Goal: Task Accomplishment & Management: Use online tool/utility

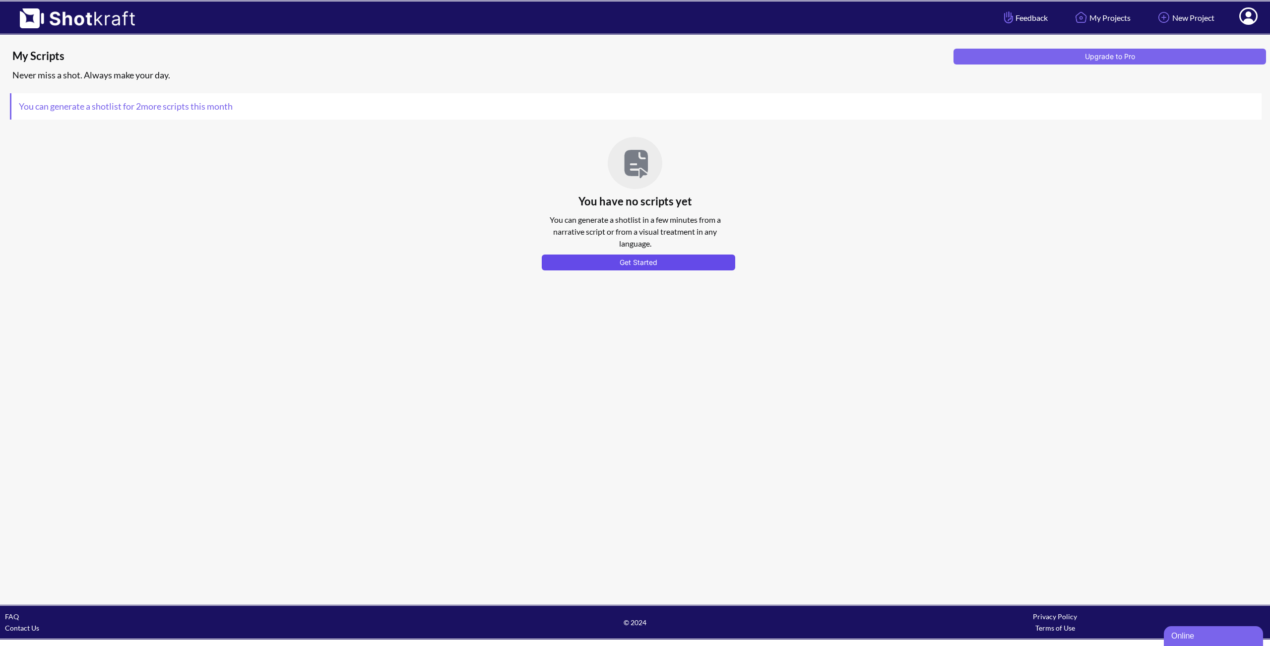
click at [575, 265] on button "Get Started" at bounding box center [639, 263] width 194 height 16
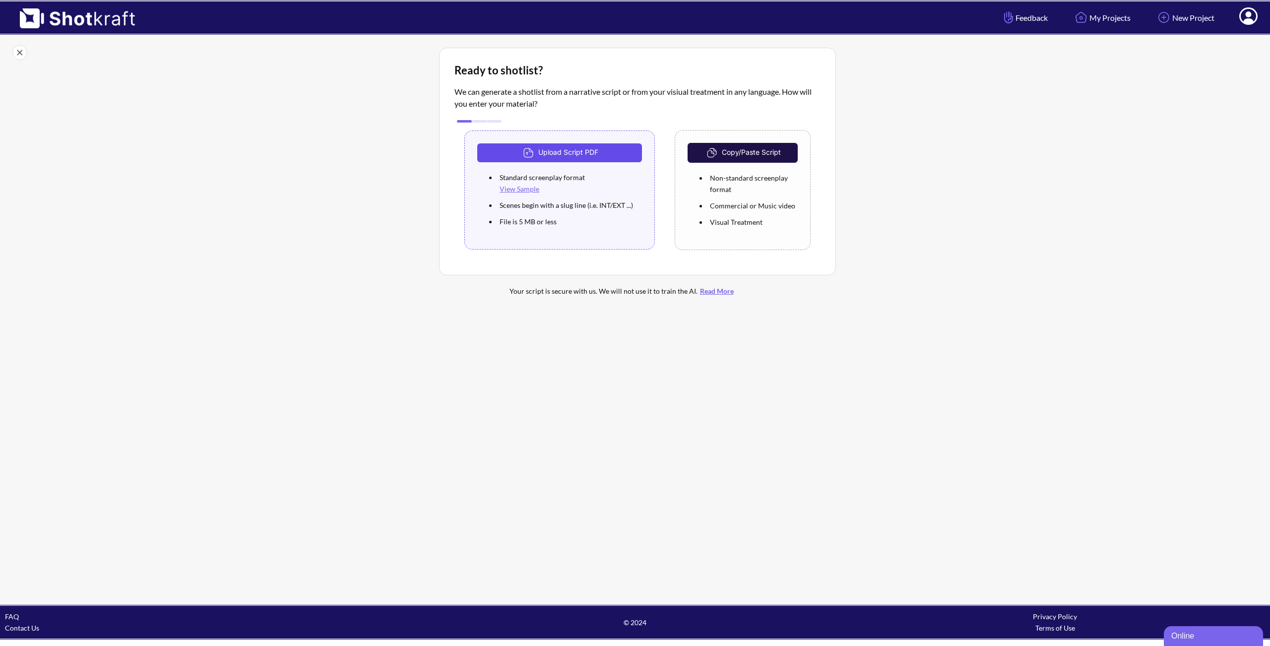
click at [575, 148] on button "Upload Script PDF" at bounding box center [559, 152] width 165 height 19
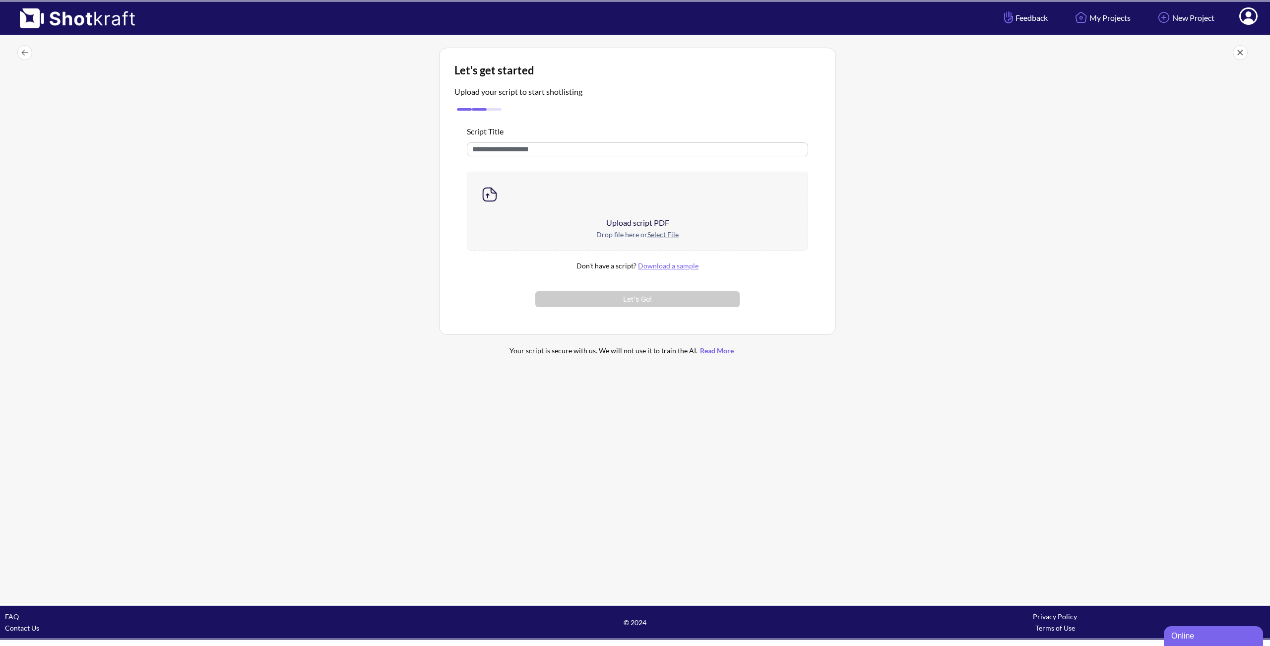
click at [633, 224] on div "Upload script PDF" at bounding box center [637, 223] width 340 height 12
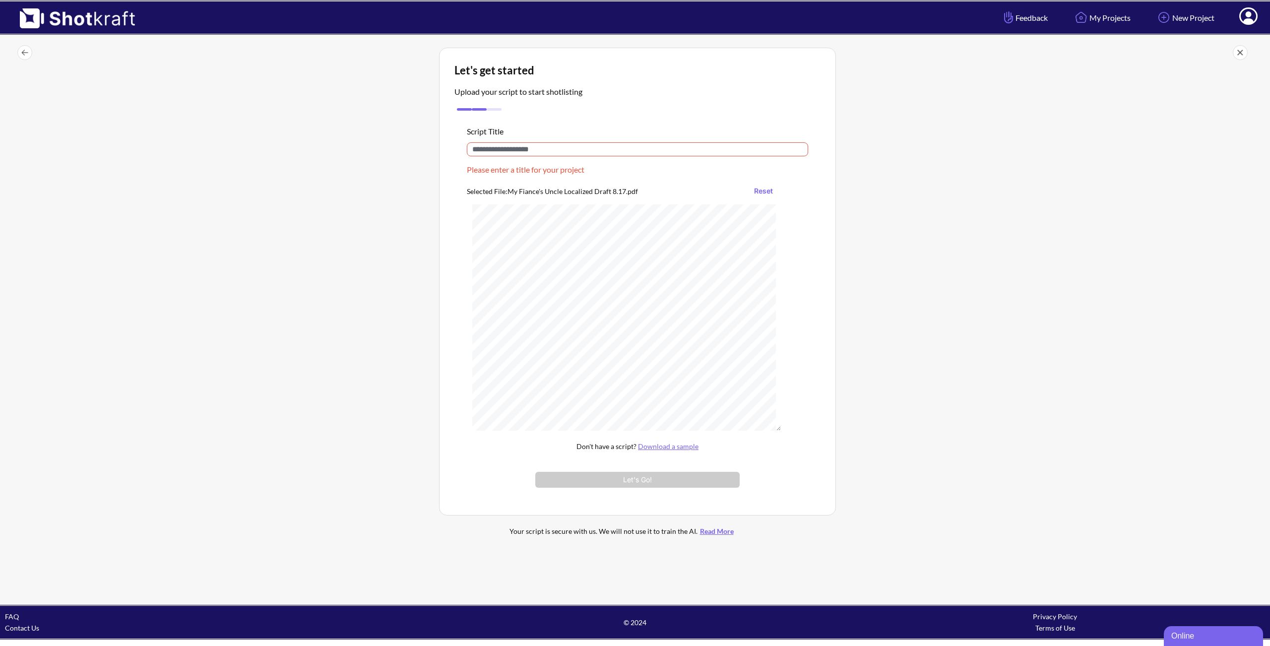
click at [545, 142] on input "text" at bounding box center [637, 149] width 341 height 14
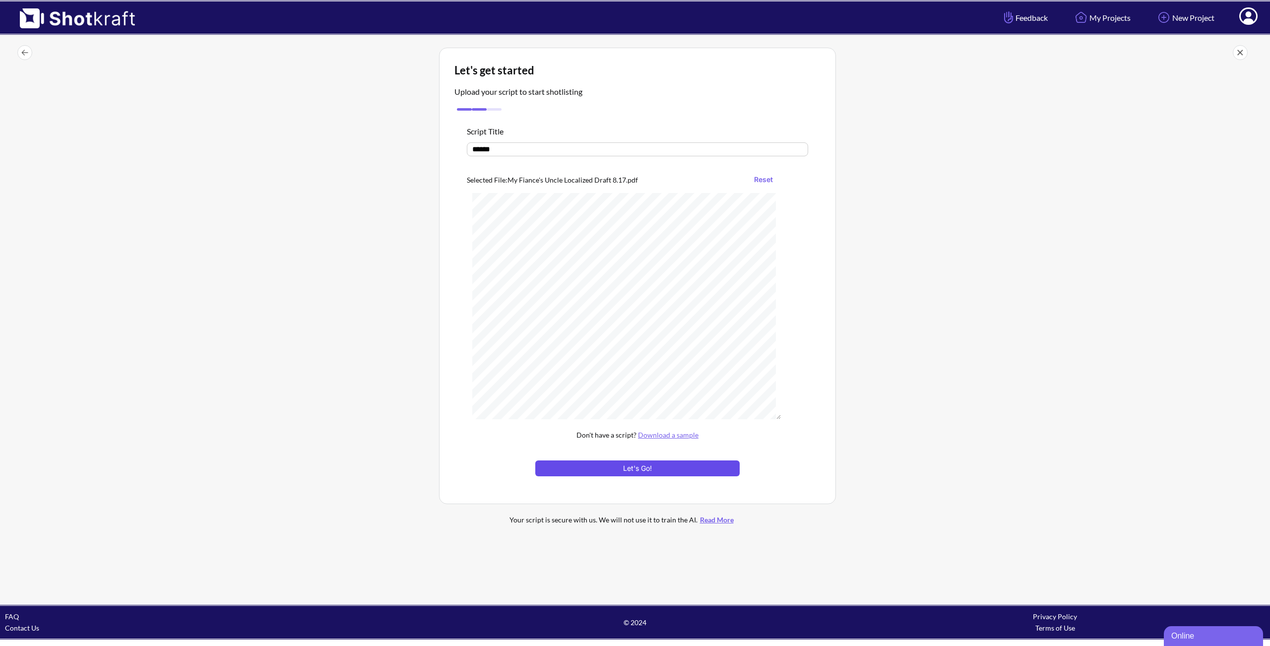
type input "******"
click at [663, 467] on button "Let's Go!" at bounding box center [637, 468] width 204 height 16
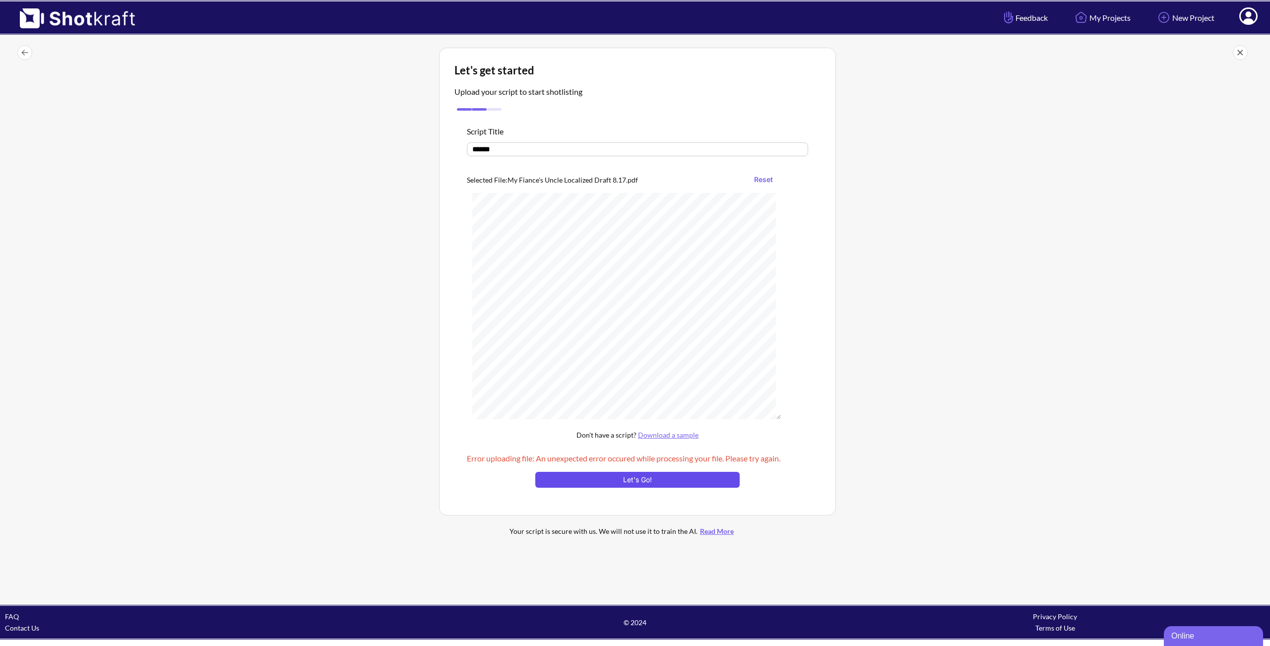
click at [671, 484] on button "Let's Go!" at bounding box center [637, 480] width 204 height 16
click at [671, 477] on button "Let's Go!" at bounding box center [637, 480] width 204 height 16
click at [684, 483] on button "Let's Go!" at bounding box center [637, 480] width 204 height 16
click at [87, 20] on img at bounding box center [72, 14] width 145 height 27
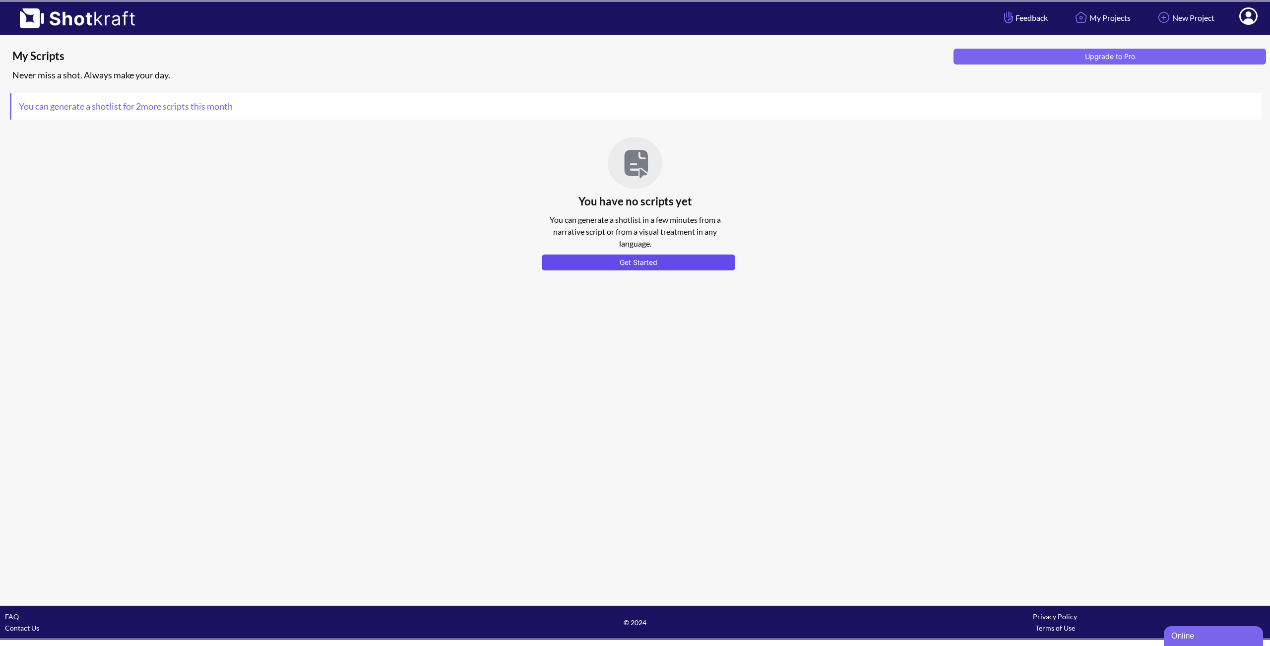
click at [642, 257] on button "Get Started" at bounding box center [639, 263] width 194 height 16
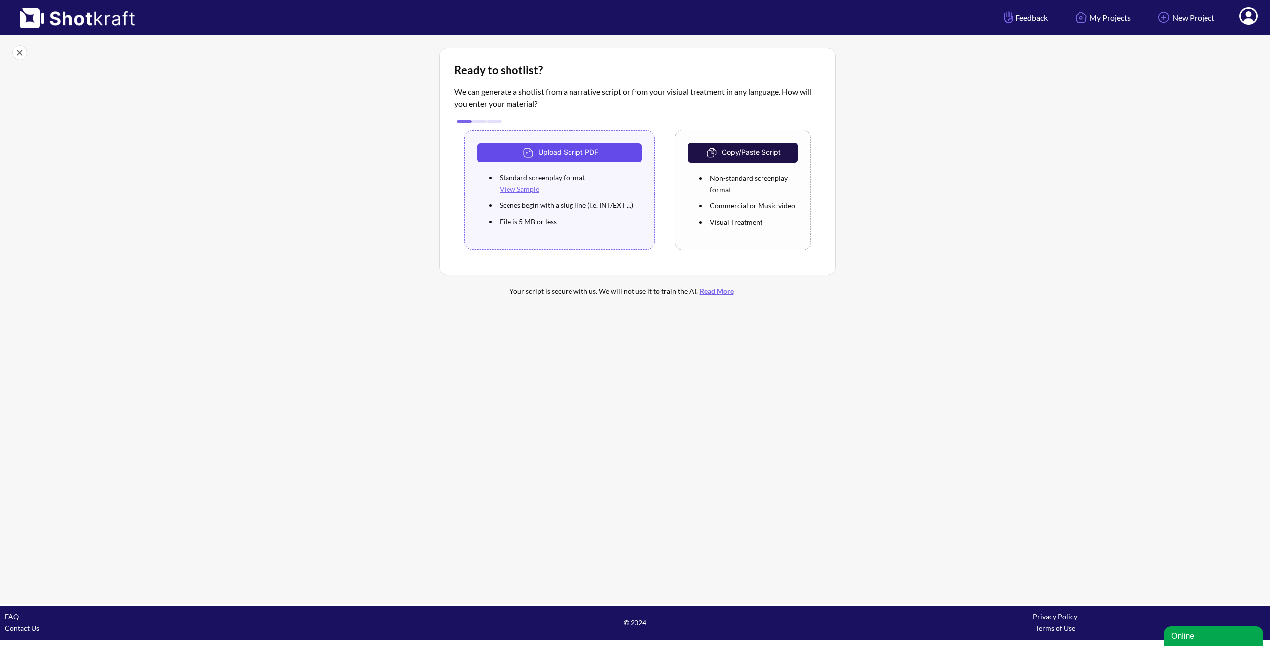
click at [548, 157] on button "Upload Script PDF" at bounding box center [559, 152] width 165 height 19
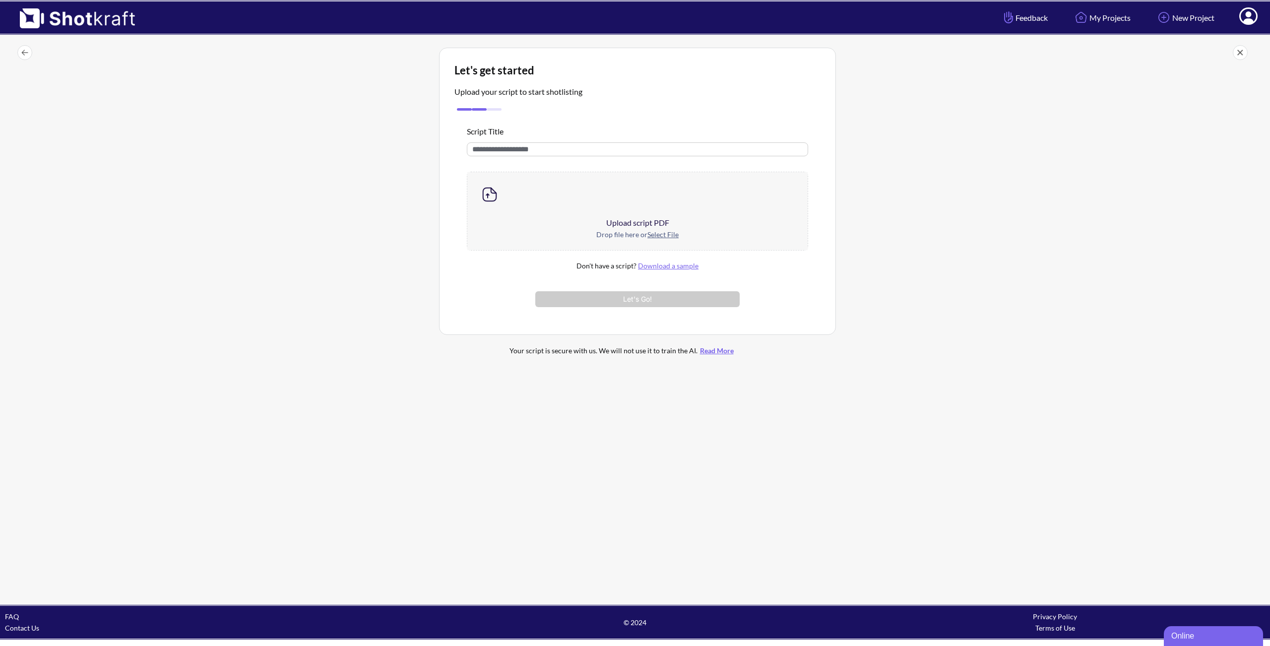
click at [662, 237] on u "Select File" at bounding box center [663, 234] width 31 height 8
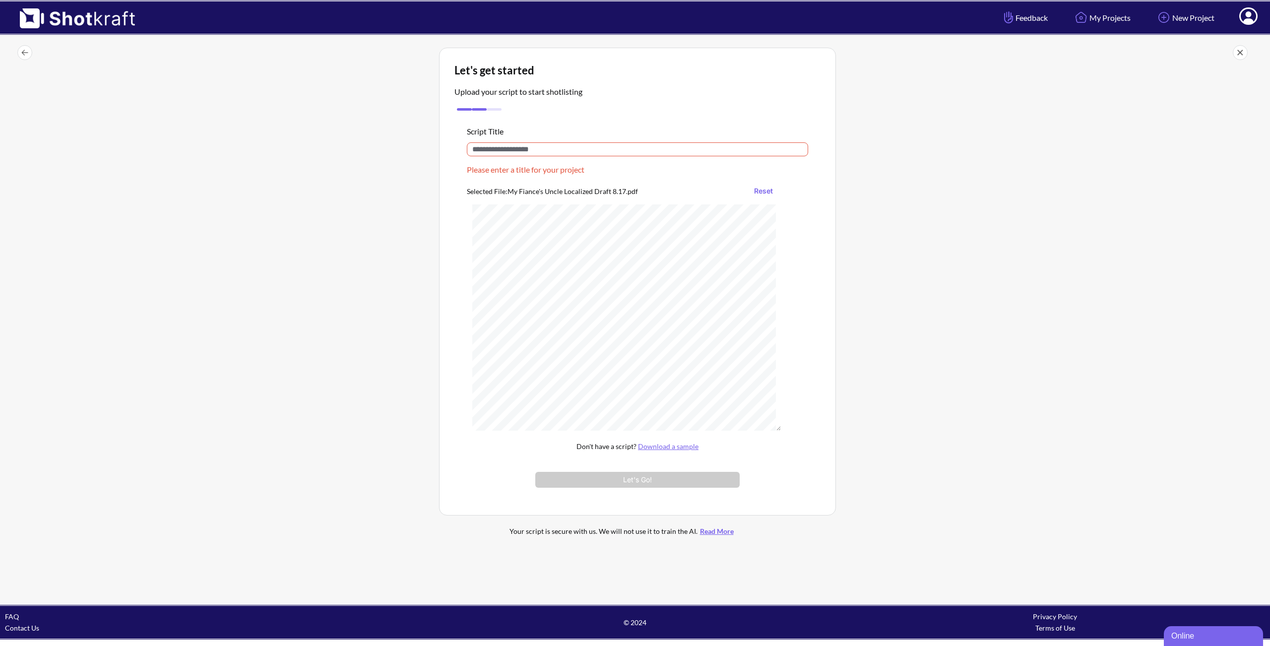
click at [524, 146] on input "text" at bounding box center [637, 149] width 341 height 14
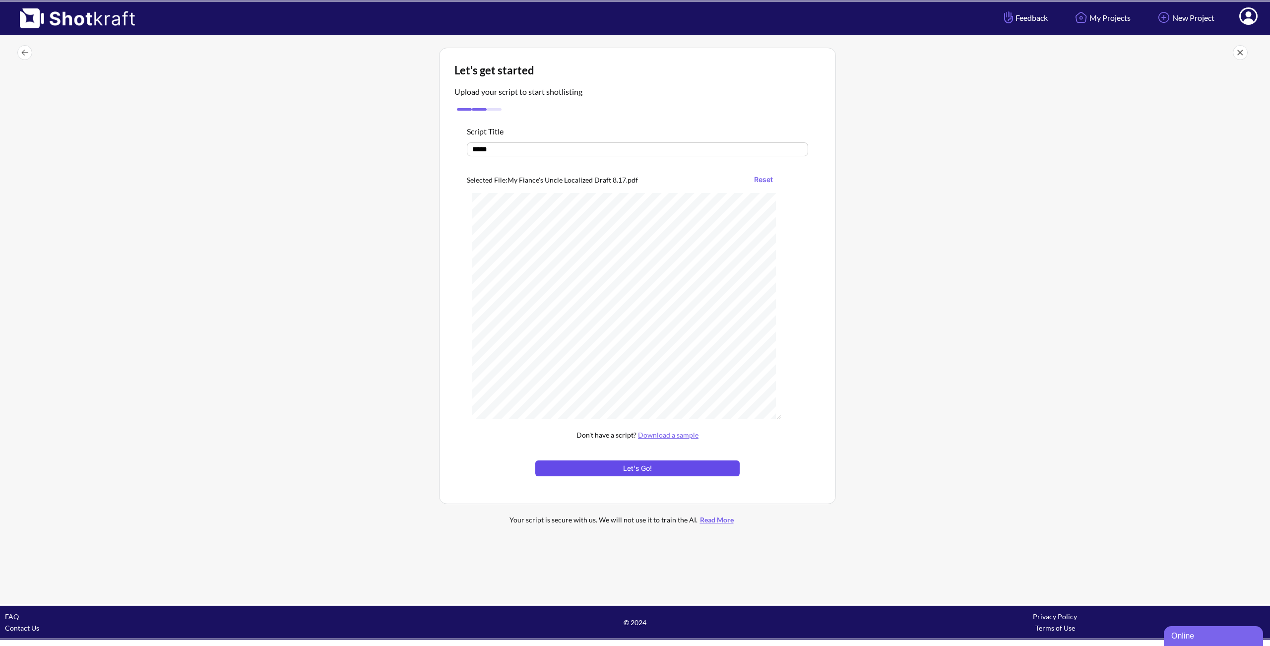
type input "*****"
click at [648, 472] on button "Let's Go!" at bounding box center [637, 468] width 204 height 16
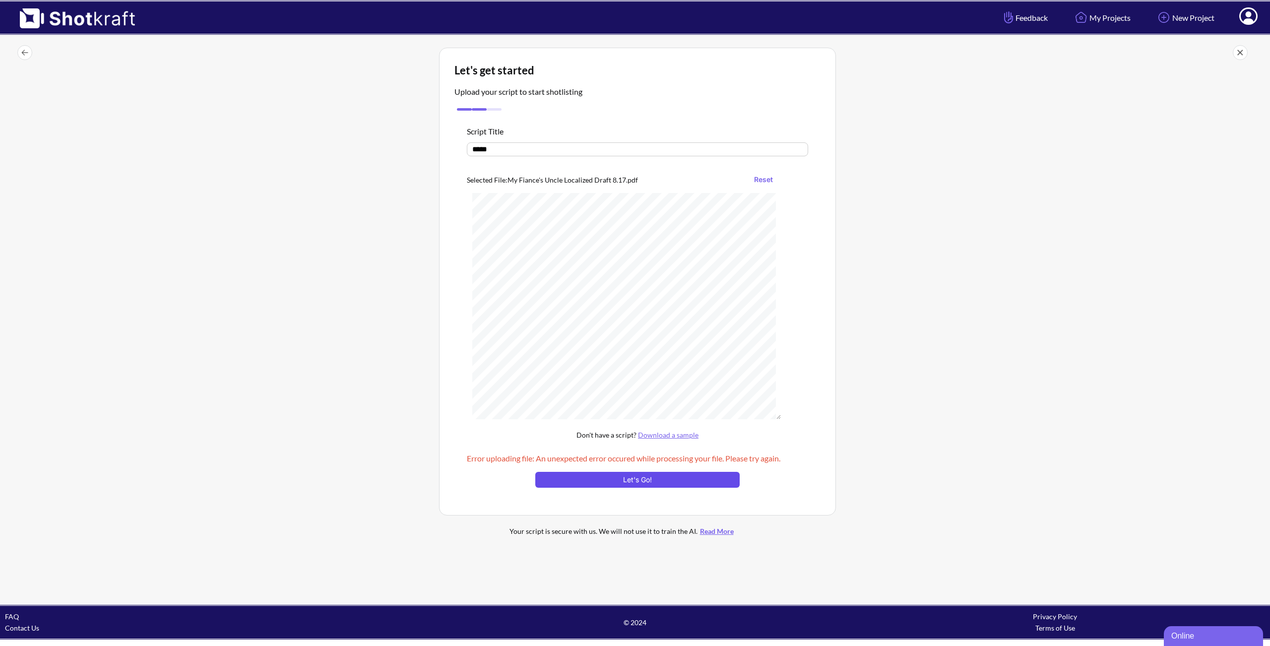
click at [649, 475] on button "Let's Go!" at bounding box center [637, 480] width 204 height 16
